Goal: Find contact information: Find contact information

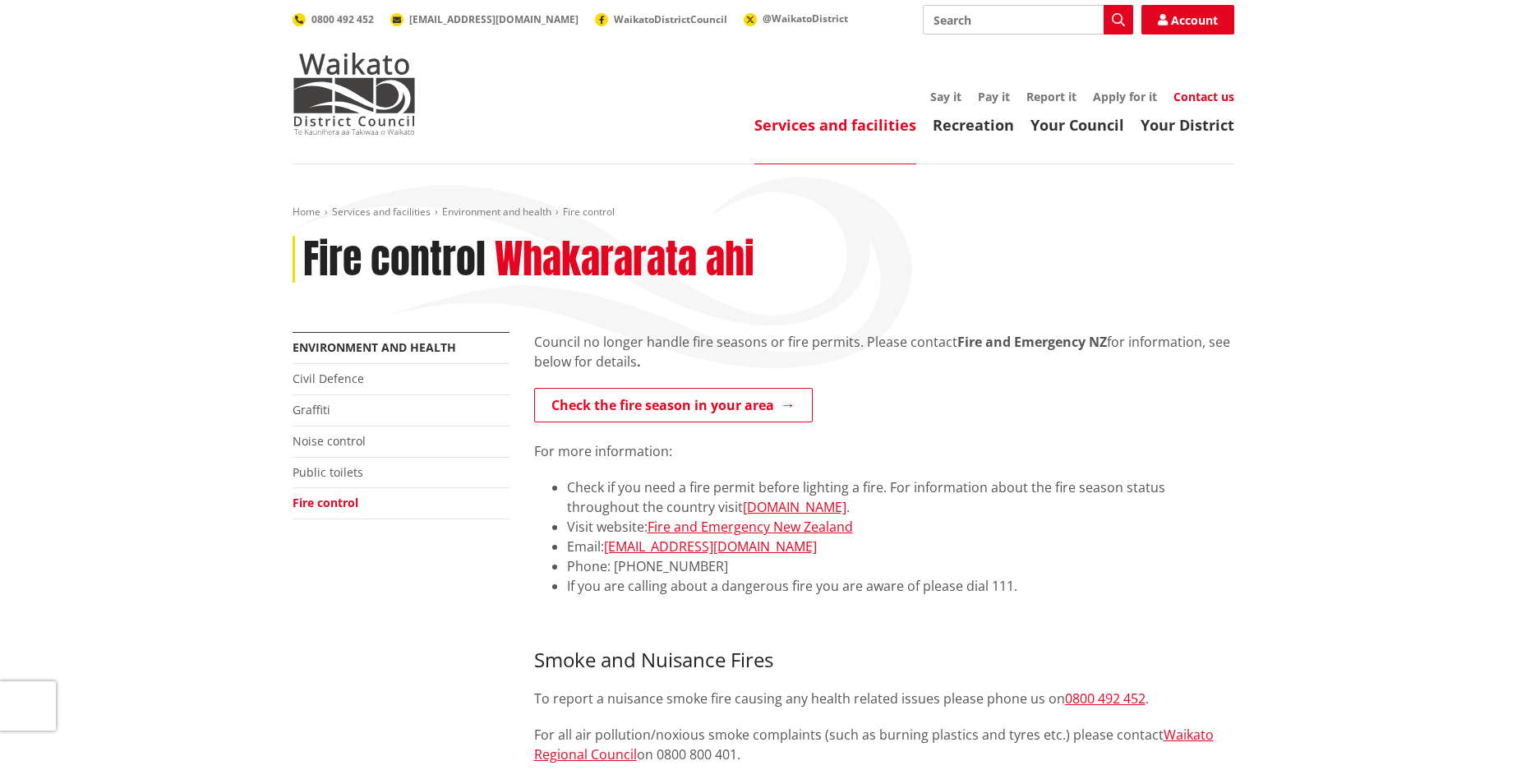
click at [1218, 88] on link "Contact us" at bounding box center [1204, 96] width 61 height 16
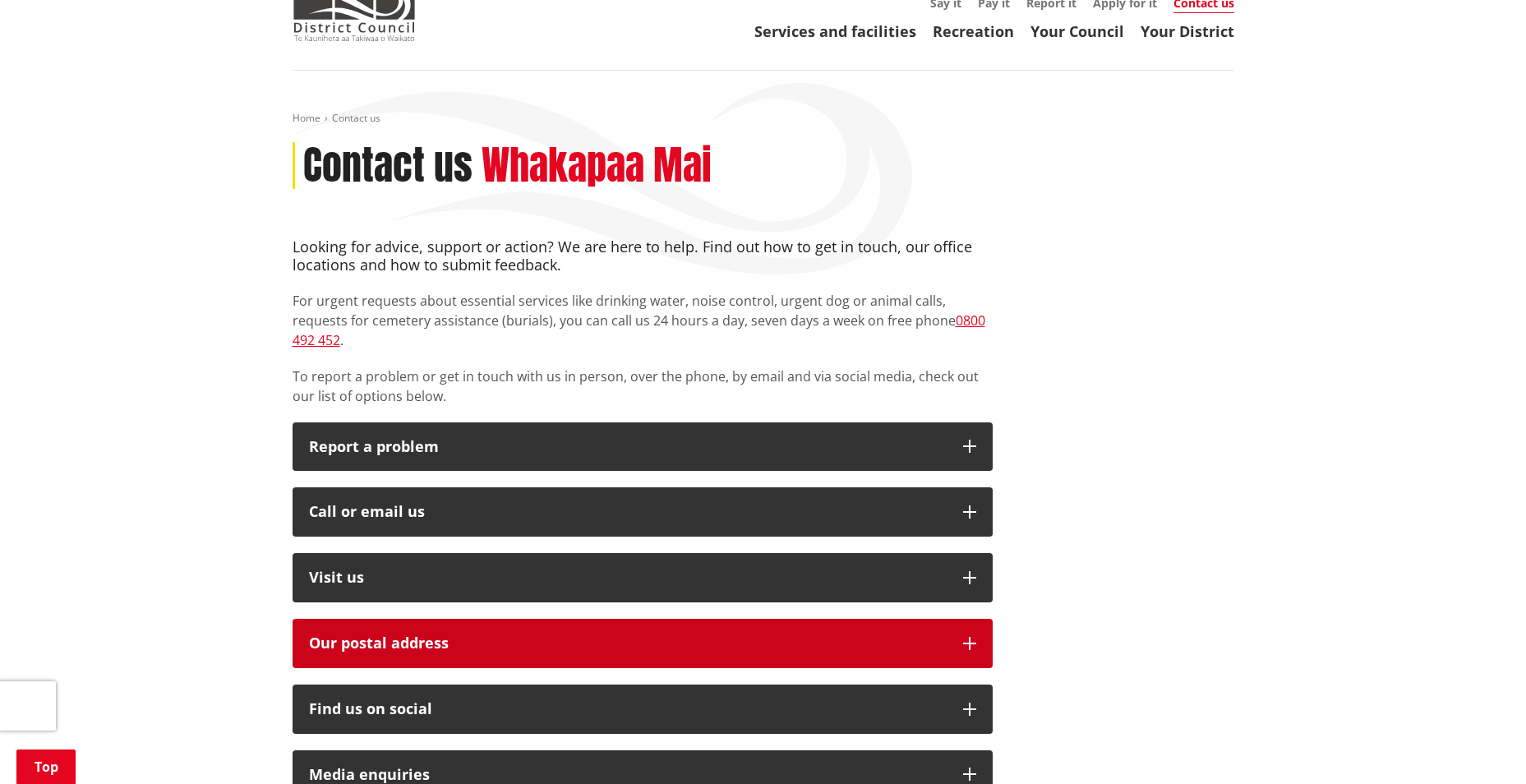
scroll to position [247, 0]
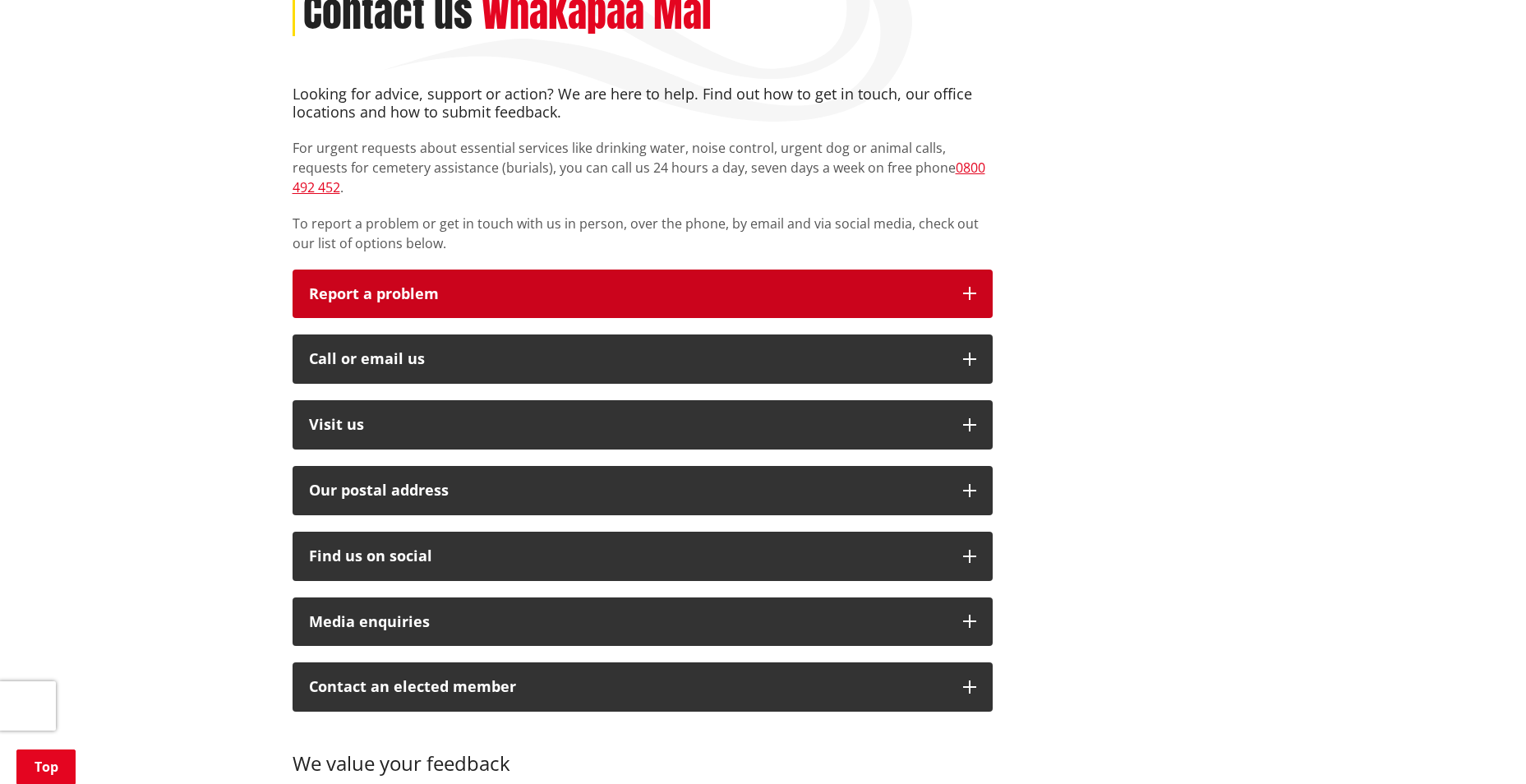
click at [970, 286] on button "Report a problem" at bounding box center [642, 294] width 700 height 49
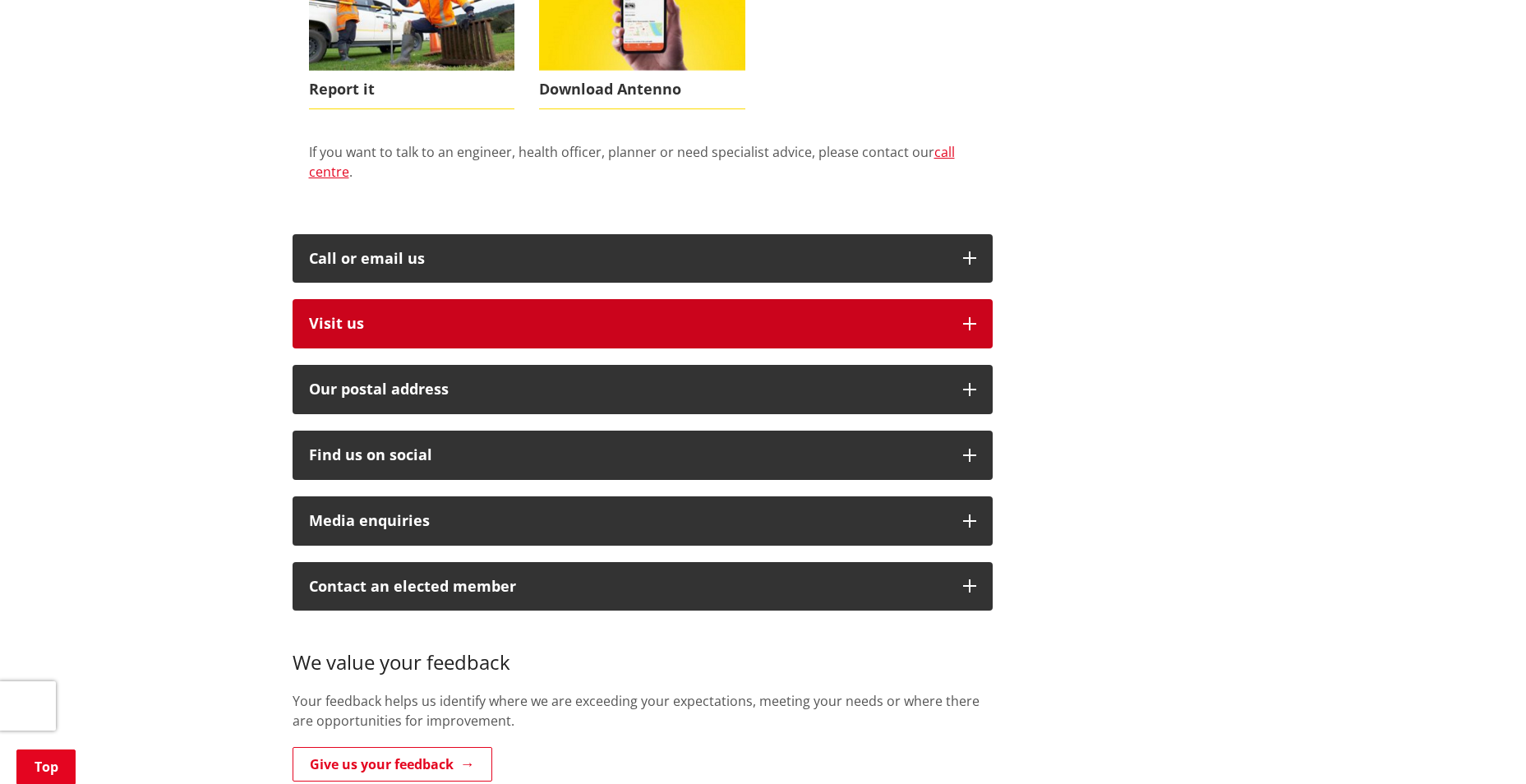
scroll to position [494, 0]
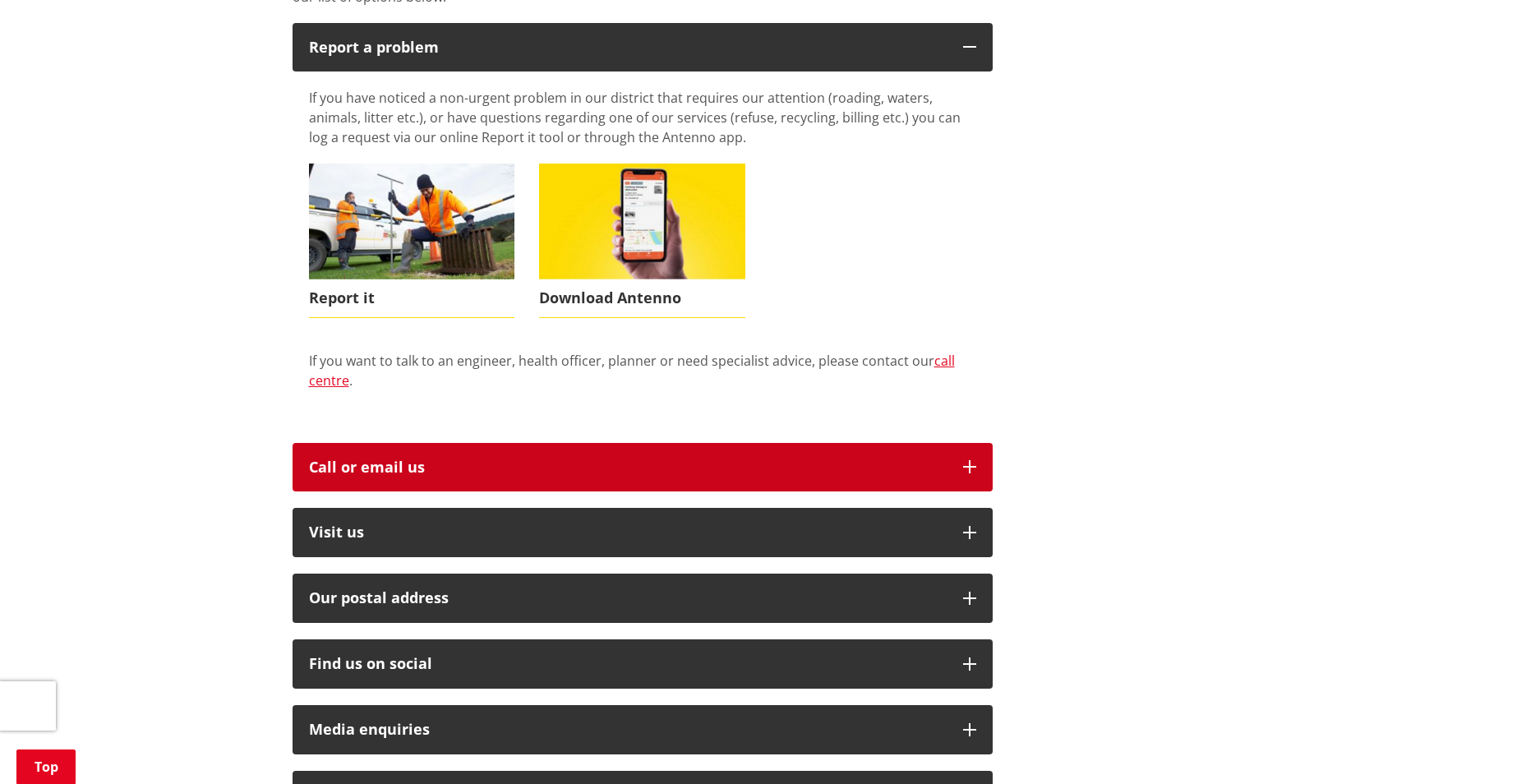
click at [715, 443] on button "Call or email us" at bounding box center [642, 467] width 700 height 49
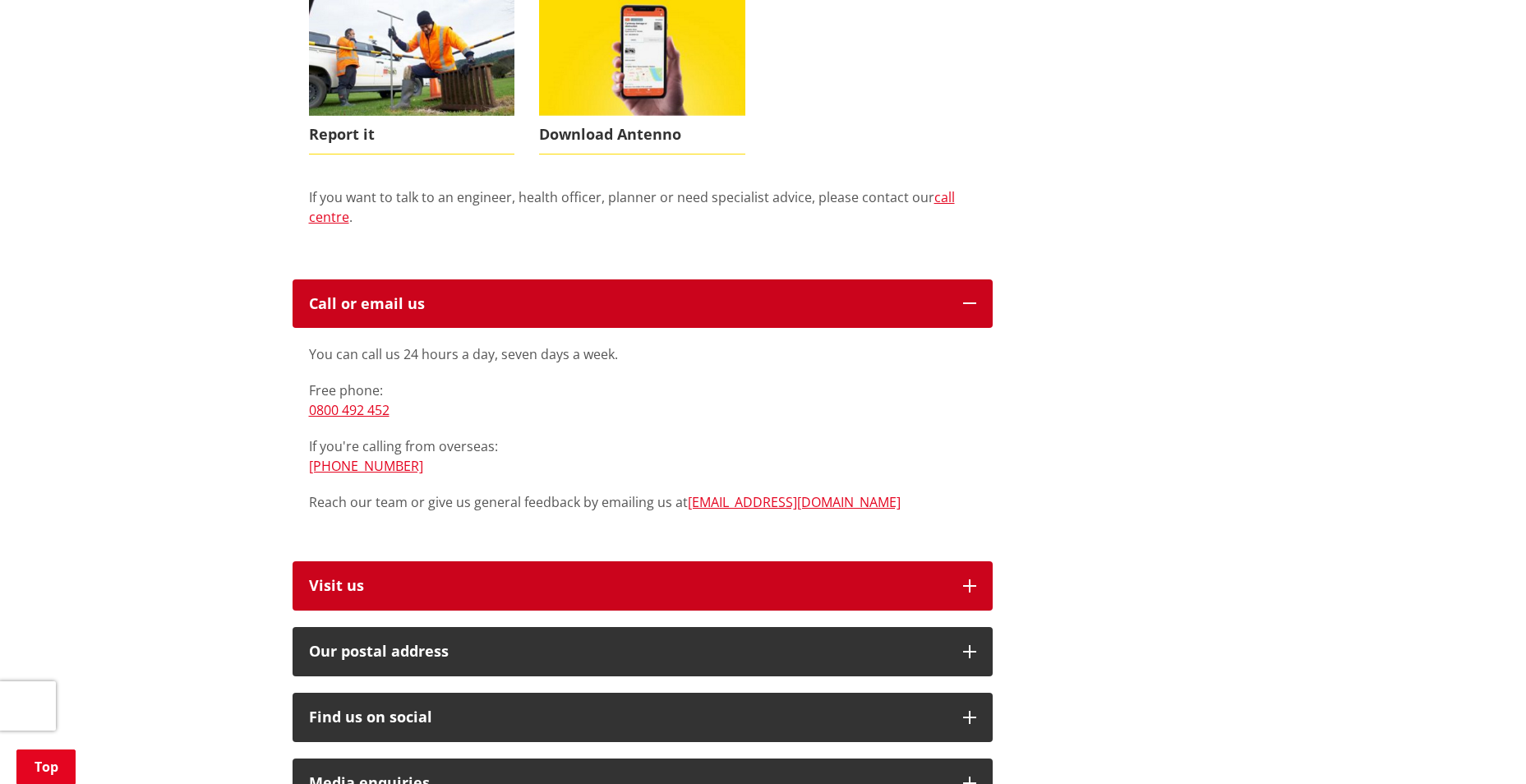
scroll to position [657, 0]
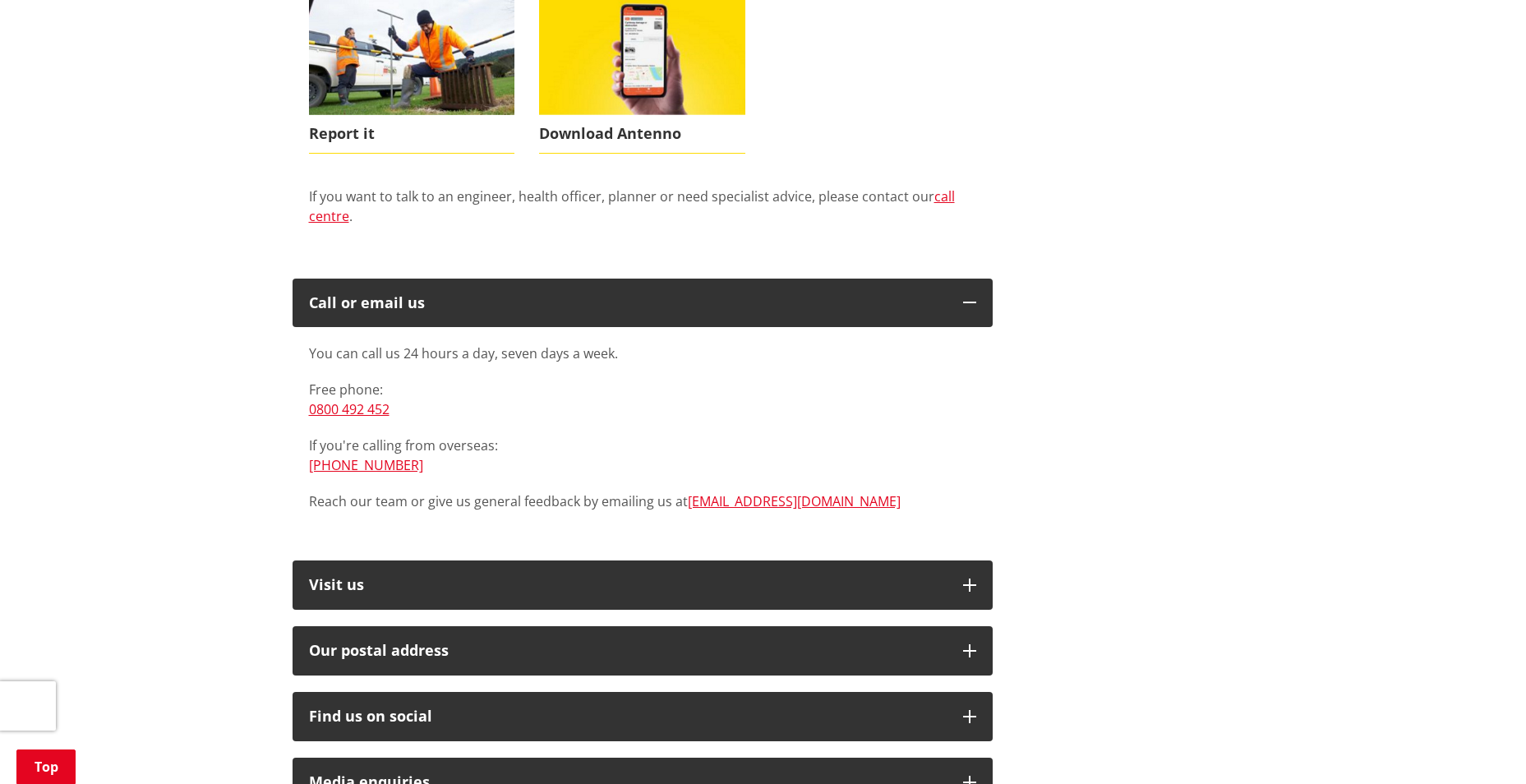
click at [684, 492] on p "Reach our team or give us general feedback by emailing us at info@waidc.govt.nz" at bounding box center [642, 501] width 668 height 20
click at [700, 493] on link "[EMAIL_ADDRESS][DOMAIN_NAME]" at bounding box center [794, 501] width 213 height 18
click at [684, 492] on p "Reach our team or give us general feedback by emailing us at info@waidc.govt.nz" at bounding box center [642, 501] width 668 height 20
click at [836, 492] on p "Reach our team or give us general feedback by emailing us at info@waidc.govt.nz" at bounding box center [642, 501] width 668 height 20
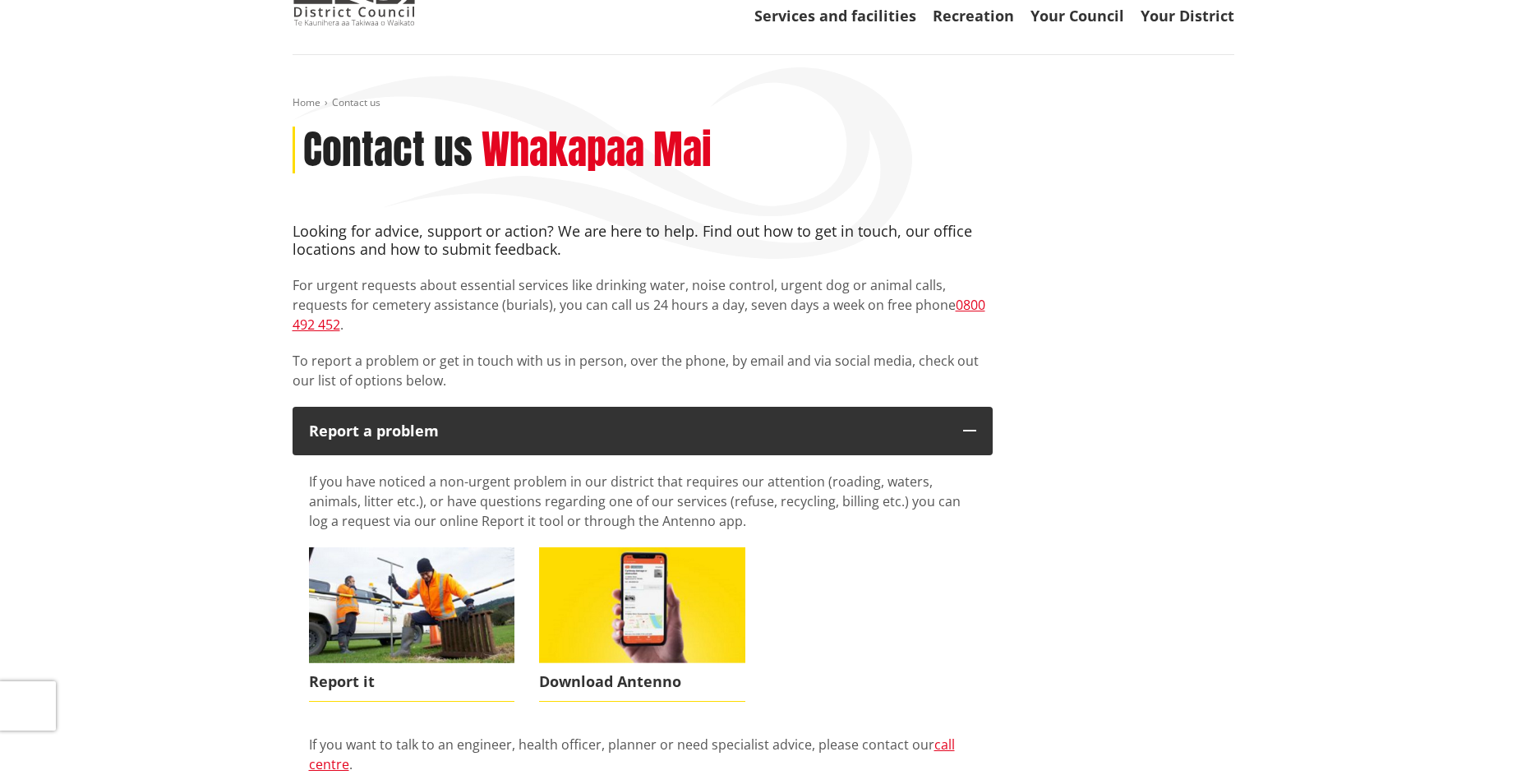
scroll to position [0, 0]
